Goal: Complete application form: Complete application form

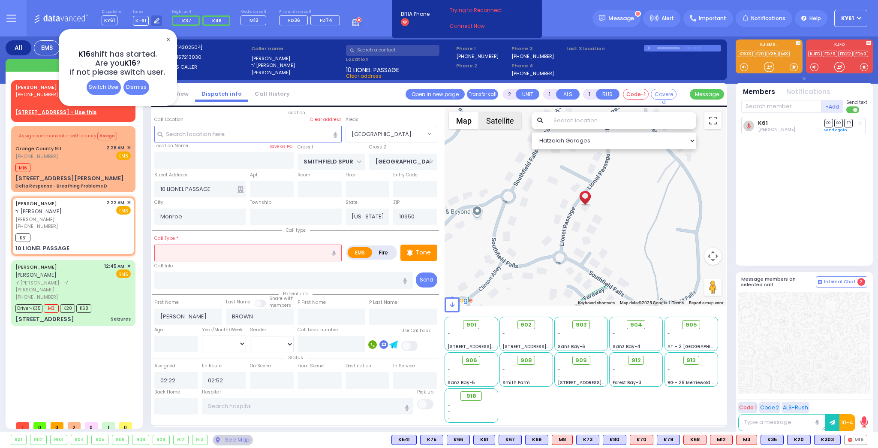
select select "[GEOGRAPHIC_DATA]"
select select
click at [168, 40] on span "✕" at bounding box center [168, 40] width 7 height 10
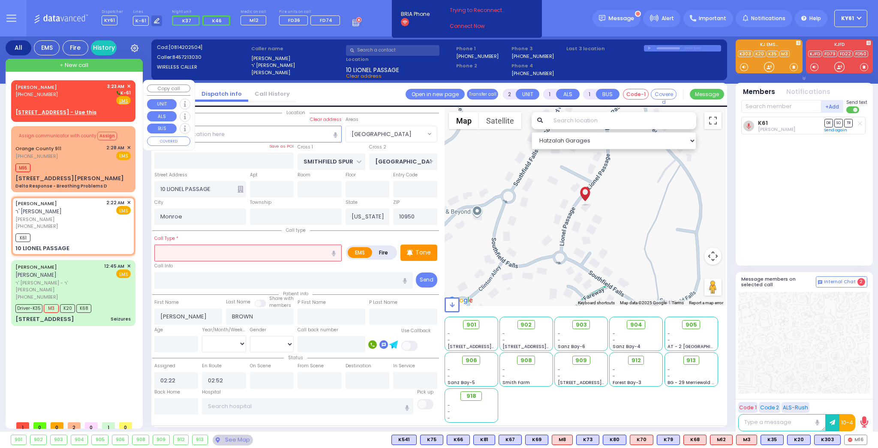
click at [105, 108] on div "[PERSON_NAME] [PHONE_NUMBER] 3:23 AM ✕ K-61 EMS" at bounding box center [73, 99] width 121 height 36
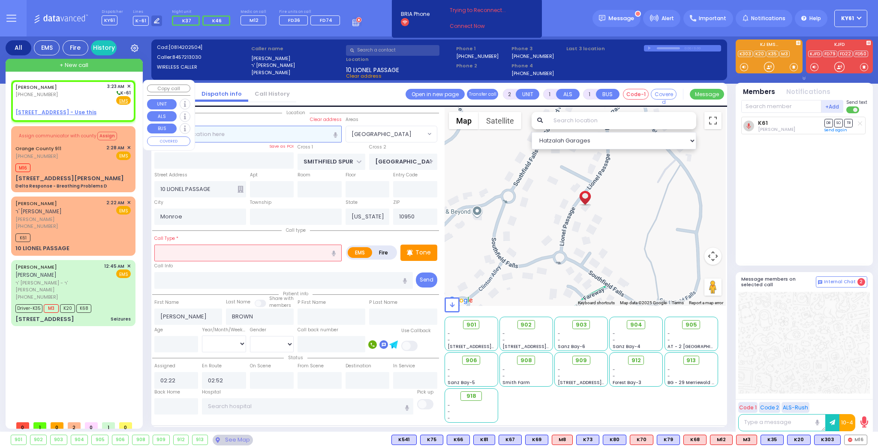
select select
radio input "true"
type input "[PERSON_NAME]"
select select
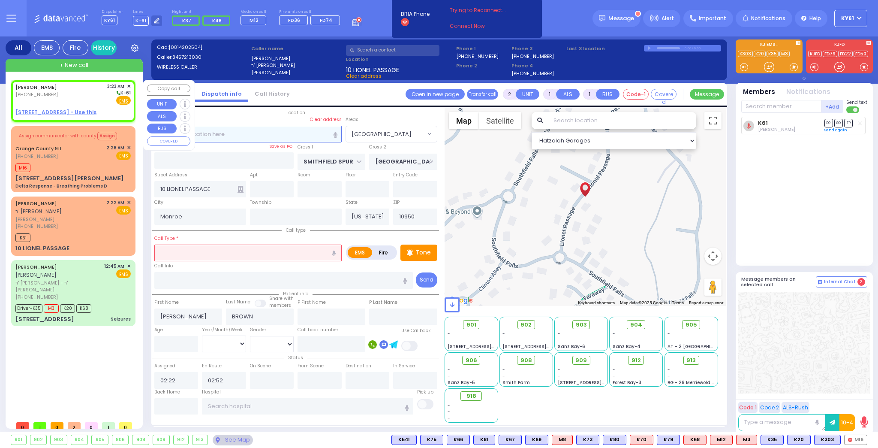
type input "03:23"
select select "Hatzalah Garages"
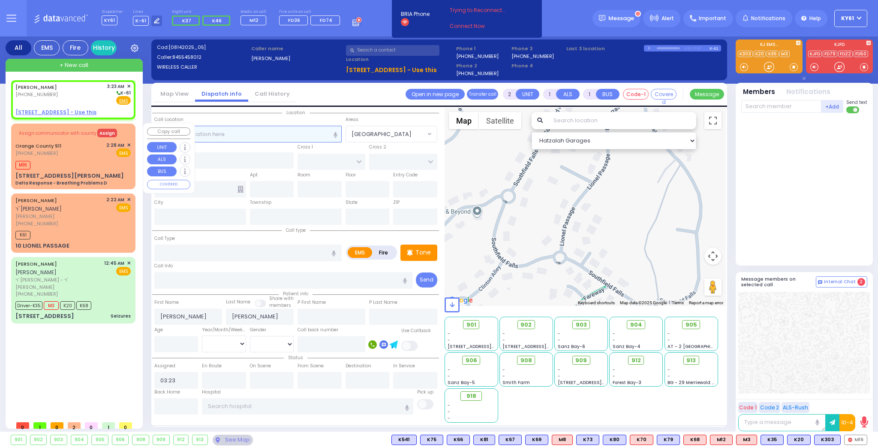
select select
radio input "true"
select select
select select "Hatzalah Garages"
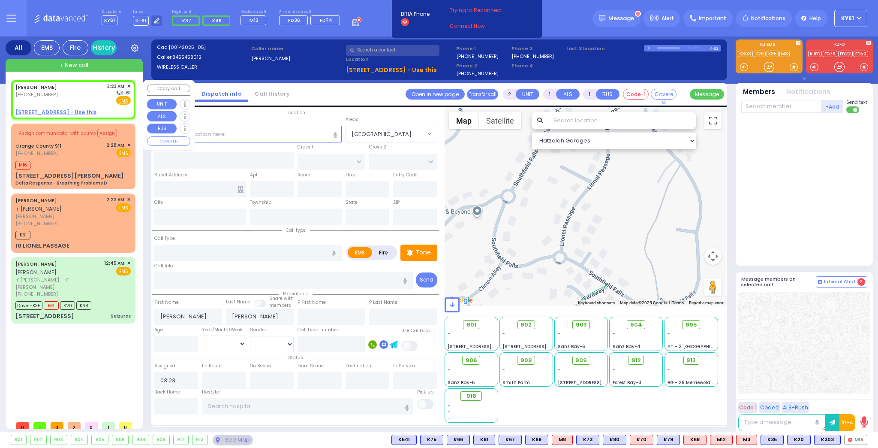
click at [97, 105] on div "[PERSON_NAME] [PHONE_NUMBER] 3:23 AM ✕ K-61 EMS" at bounding box center [73, 99] width 121 height 36
select select
radio input "true"
select select
select select "Hatzalah Garages"
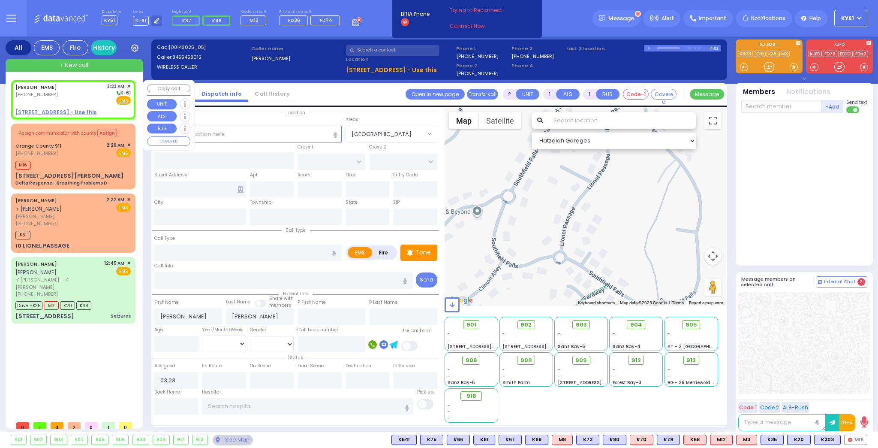
click at [31, 111] on u "[STREET_ADDRESS] - Use this" at bounding box center [55, 112] width 81 height 7
select select
radio input "true"
select select
select select "Hatzalah Garages"
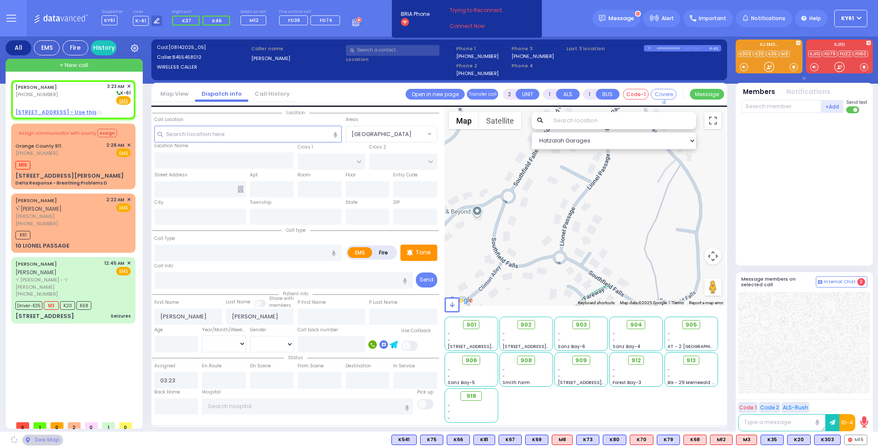
type input "[GEOGRAPHIC_DATA]"
type input "[PERSON_NAME]"
type input "[STREET_ADDRESS]"
type input "111"
type input "[PERSON_NAME]"
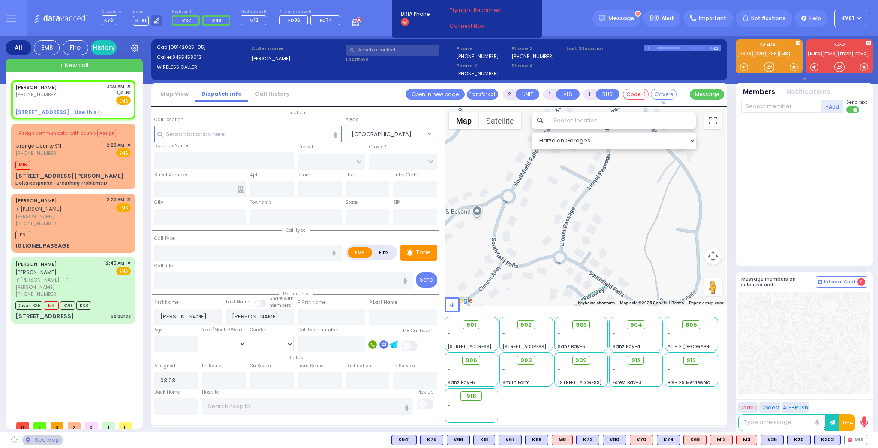
type input "[US_STATE]"
type input "10950"
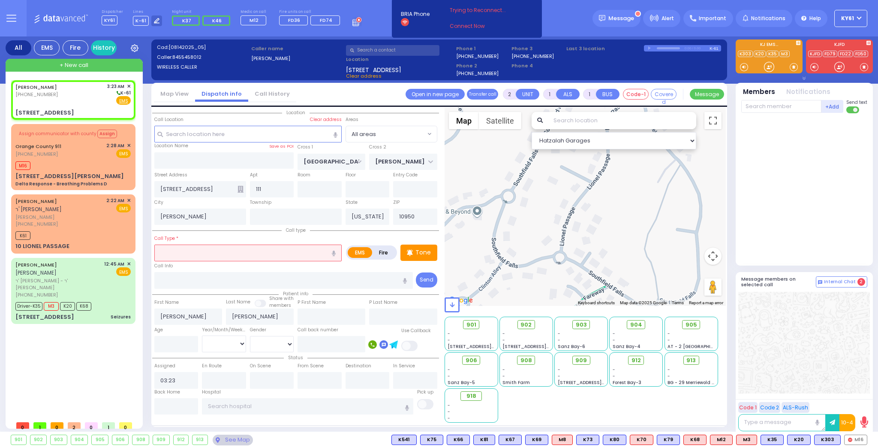
select select
radio input "true"
select select
select select "Hatzalah Garages"
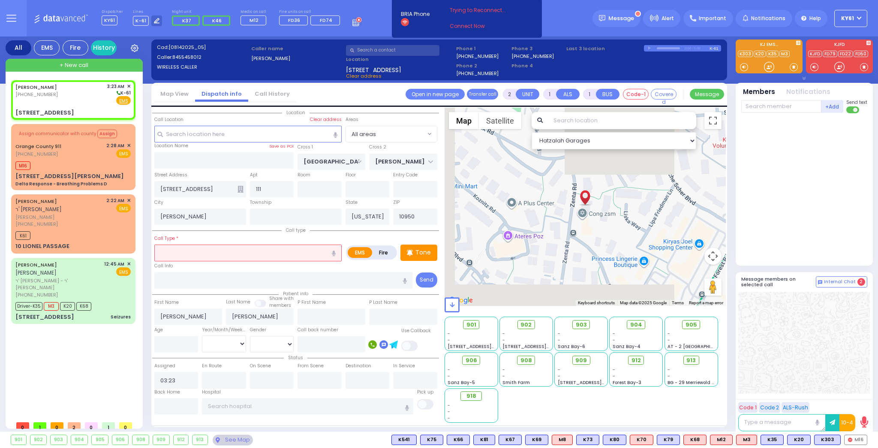
click at [215, 252] on input "text" at bounding box center [247, 252] width 187 height 16
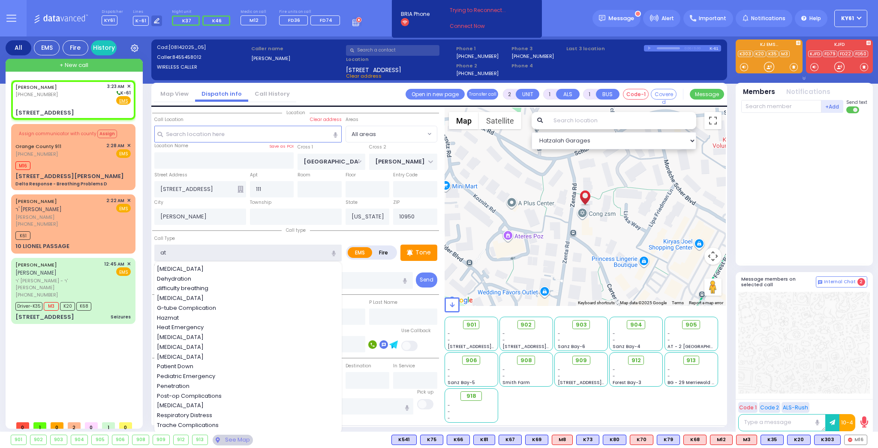
type input "a"
select select
radio input "true"
select select
select select "Hatzalah Garages"
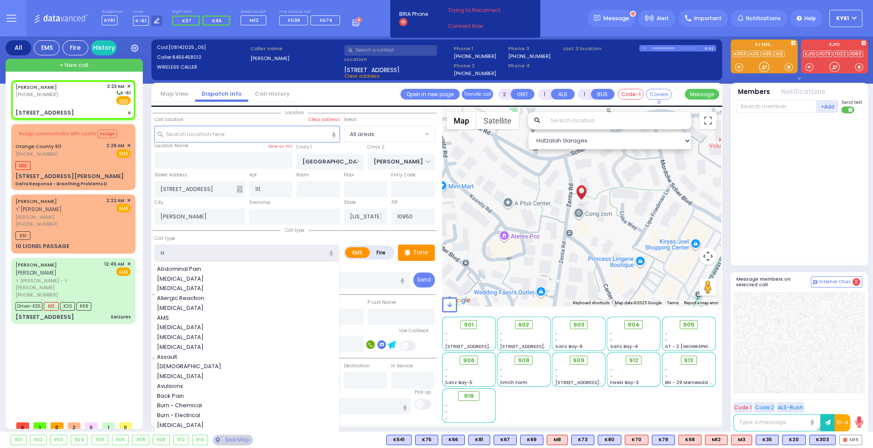
select select
radio input "true"
select select
select select "Hatzalah Garages"
type input "at"
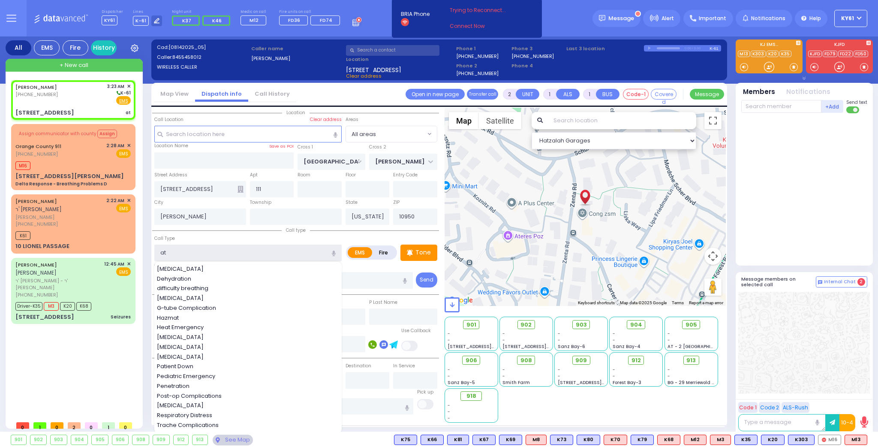
select select
radio input "true"
select select
select select "Hatzalah Garages"
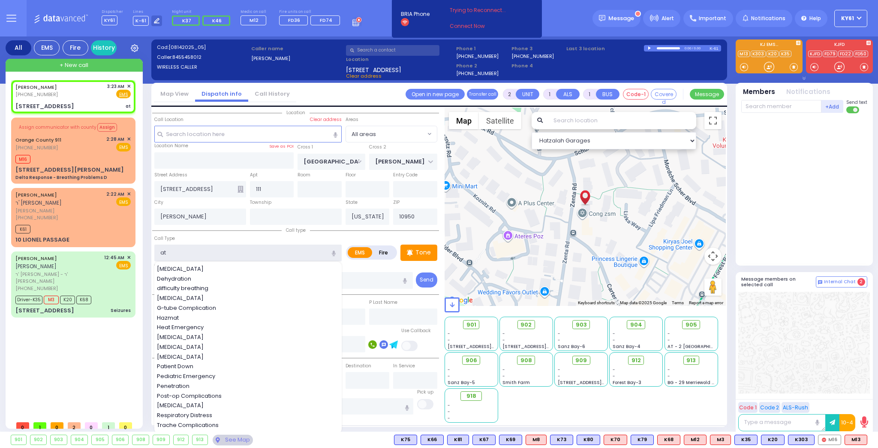
select select
radio input "true"
select select
select select "Hatzalah Garages"
type input "at"
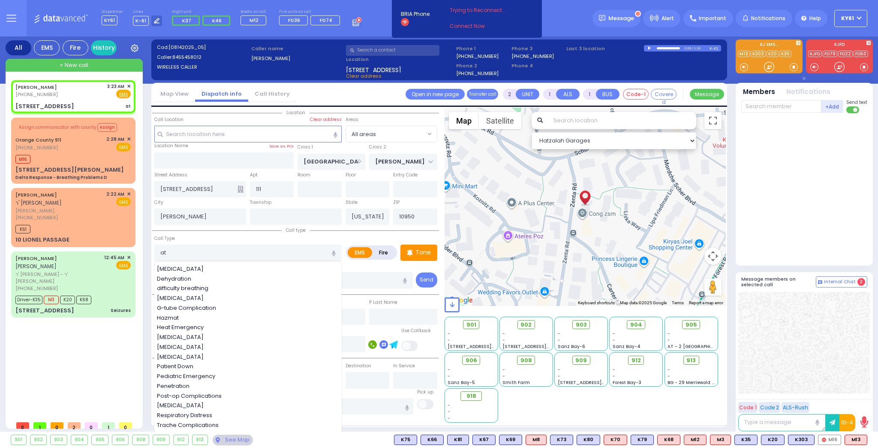
click at [383, 249] on label "Fire" at bounding box center [384, 252] width 24 height 11
radio input "true"
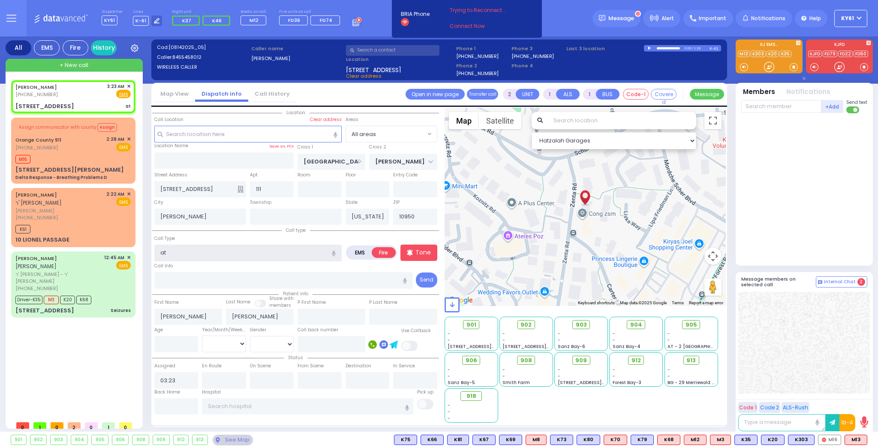
click at [258, 253] on input "at" at bounding box center [247, 252] width 187 height 16
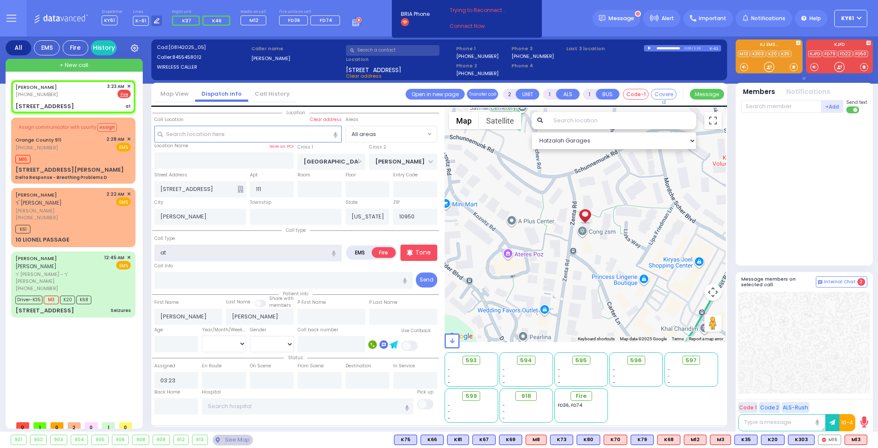
select select
radio input "true"
select select
select select "Hatzalah Garages"
radio input "true"
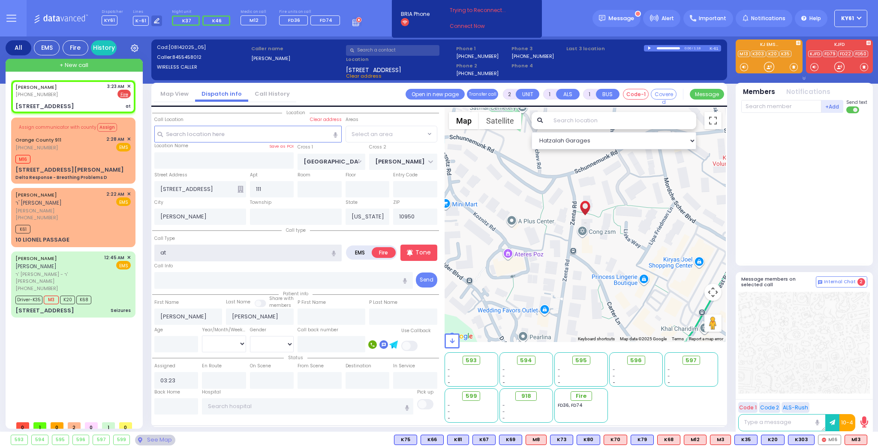
select select
select select "Hatzalah Garages"
type input "a"
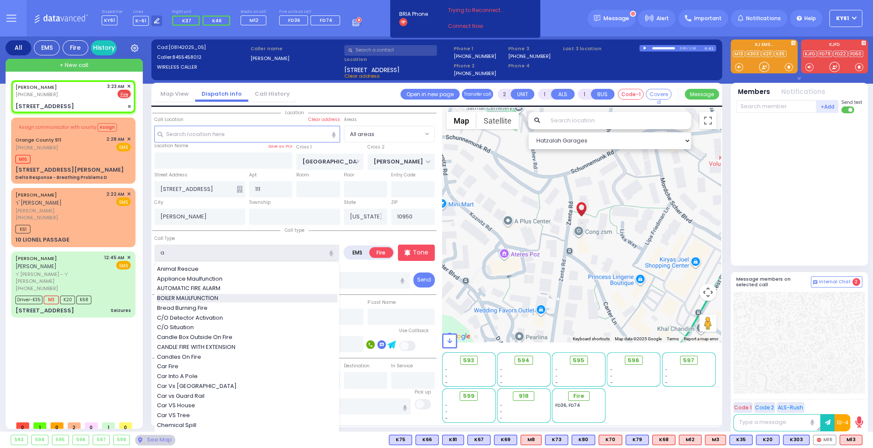
select select
radio input "true"
select select
select select "Hatzalah Garages"
click at [217, 286] on span "AUTOMATIC FIRE ALARM" at bounding box center [190, 288] width 66 height 9
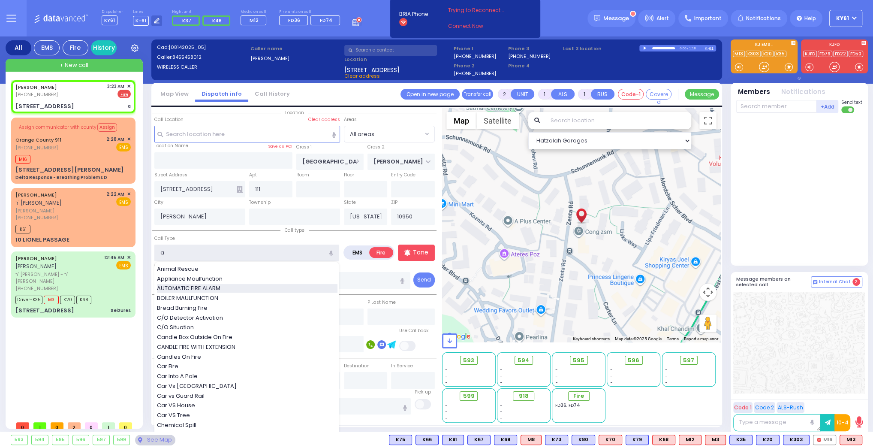
type input "AUTOMATIC FIRE ALARM"
type input "3"
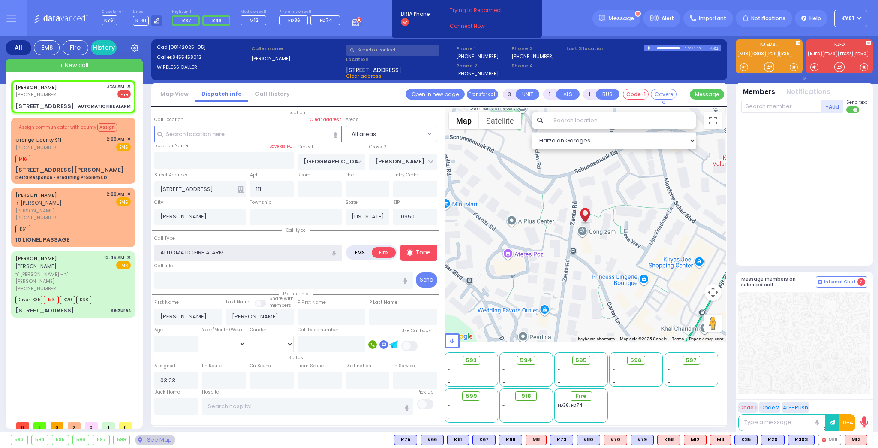
select select
radio input "true"
select select
select select "Hatzalah Garages"
click at [386, 250] on label "Fire" at bounding box center [384, 252] width 24 height 11
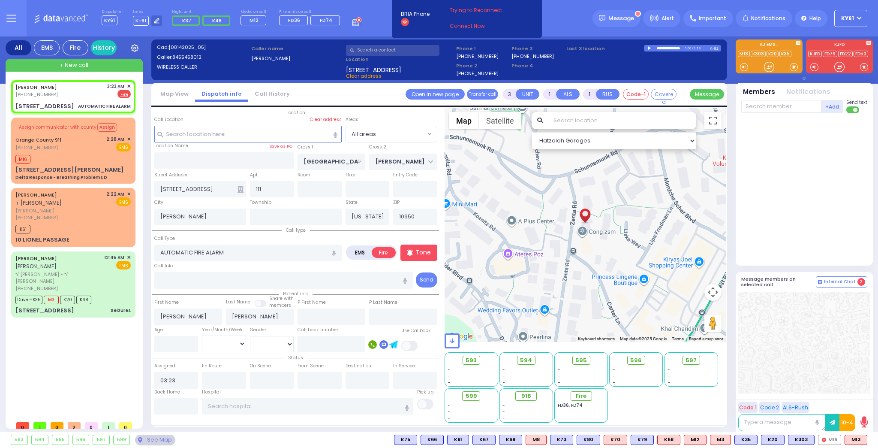
select select
radio input "true"
select select
select select "Hatzalah Garages"
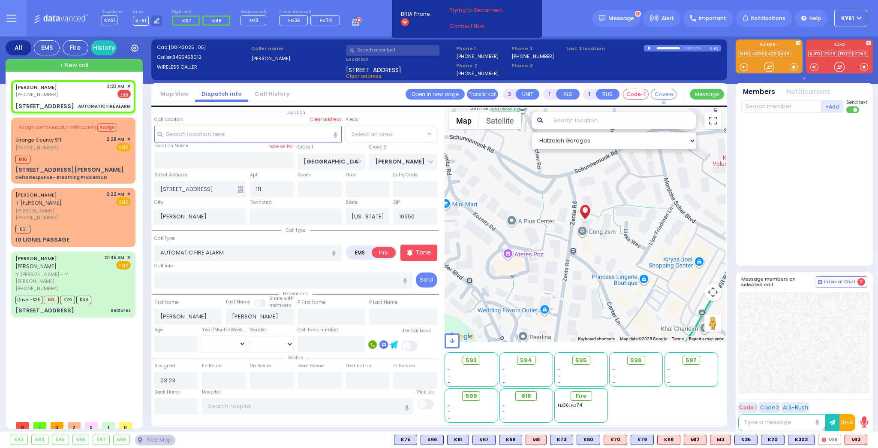
radio input "true"
select select
select select "Hatzalah Garages"
click at [784, 232] on div at bounding box center [806, 188] width 128 height 142
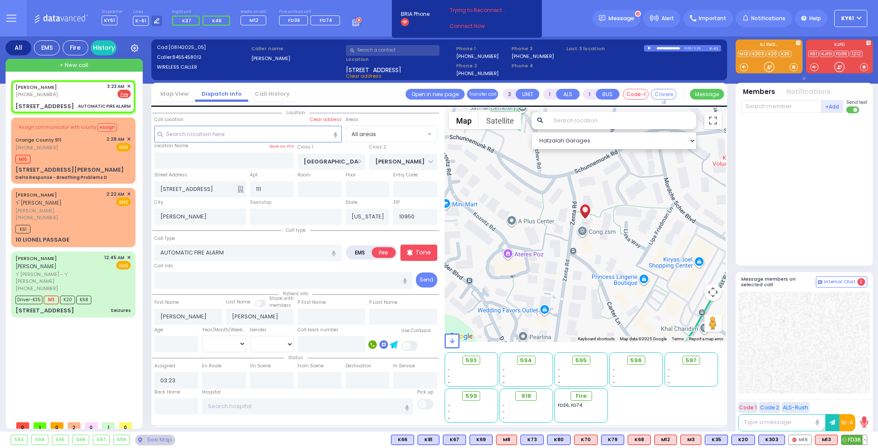
click at [853, 439] on span "FD36" at bounding box center [854, 439] width 25 height 9
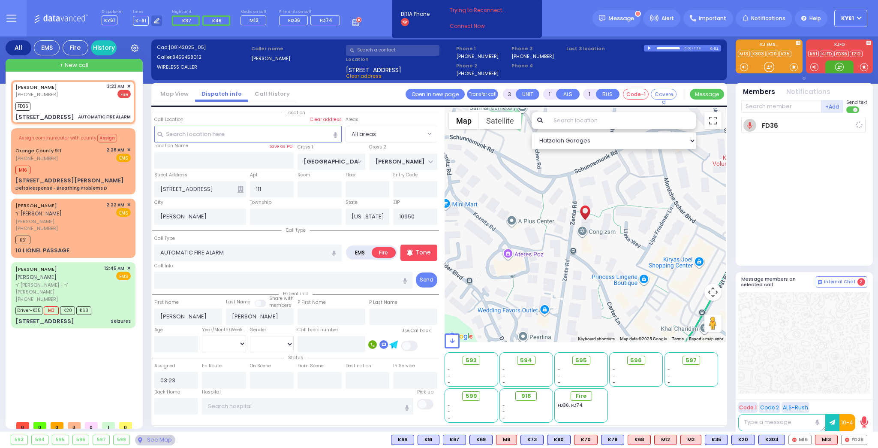
select select
radio input "true"
select select
type input "03:25"
select select "Hatzalah Garages"
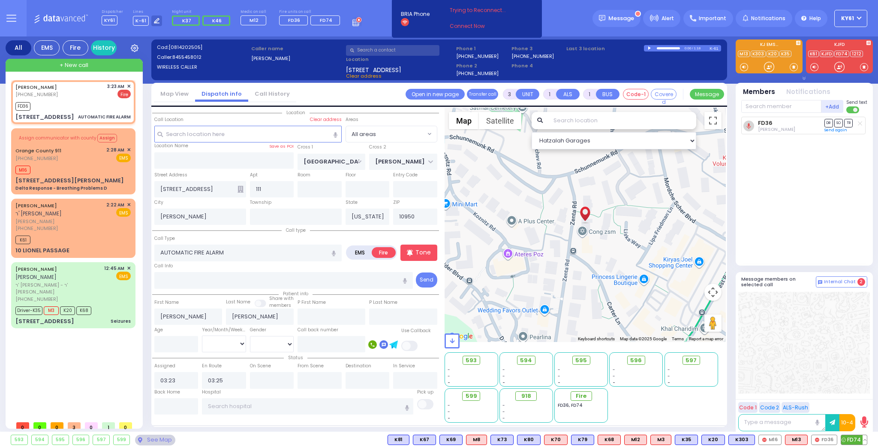
click at [856, 441] on span "FD74" at bounding box center [854, 439] width 26 height 9
select select
radio input "true"
select select
select select "Hatzalah Garages"
